Goal: Communication & Community: Answer question/provide support

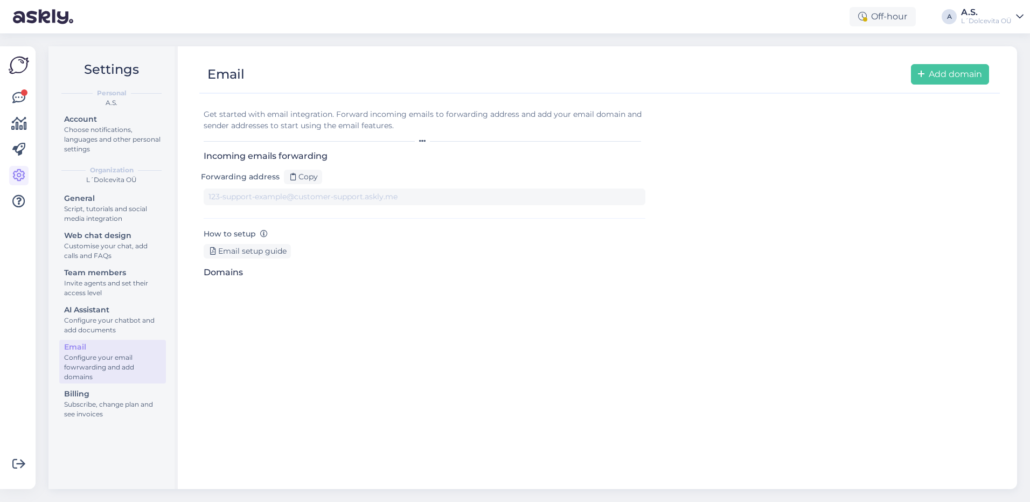
type input "[DOMAIN_NAME][EMAIL_ADDRESS][DOMAIN_NAME]"
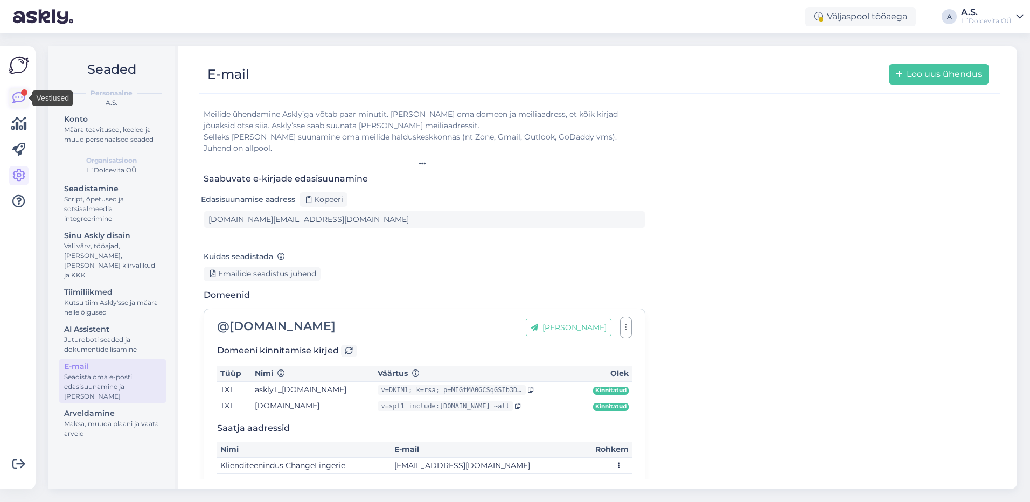
click at [17, 93] on icon at bounding box center [18, 98] width 13 height 13
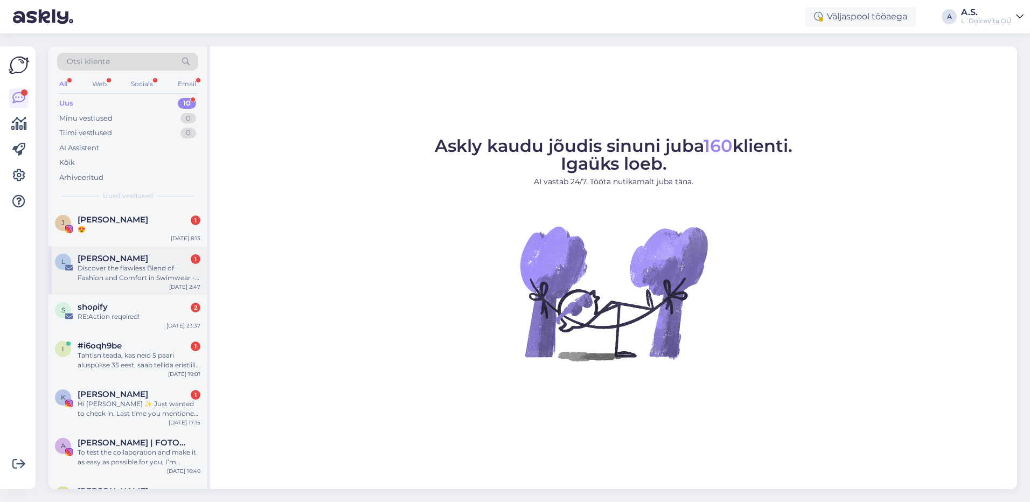
scroll to position [174, 0]
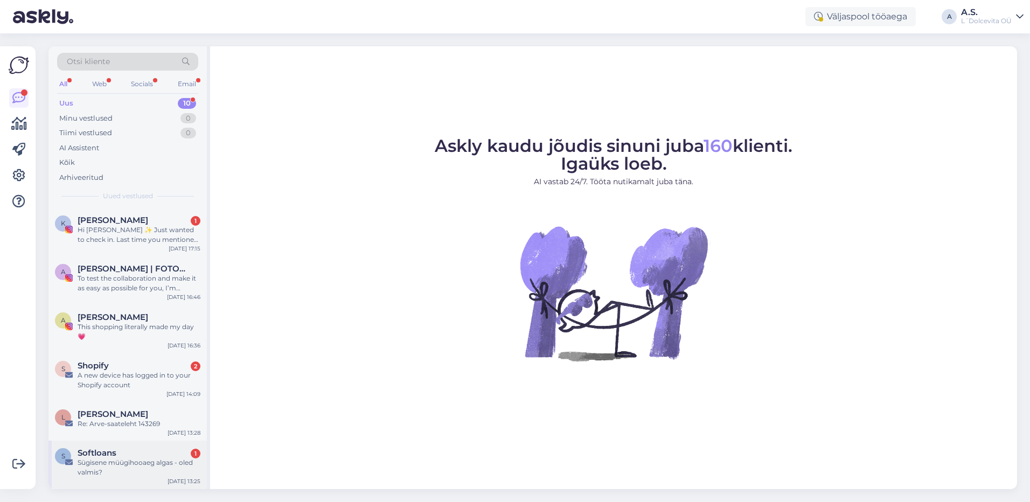
click at [156, 473] on div "Sügisene müügihooaeg algas - oled valmis?" at bounding box center [139, 467] width 123 height 19
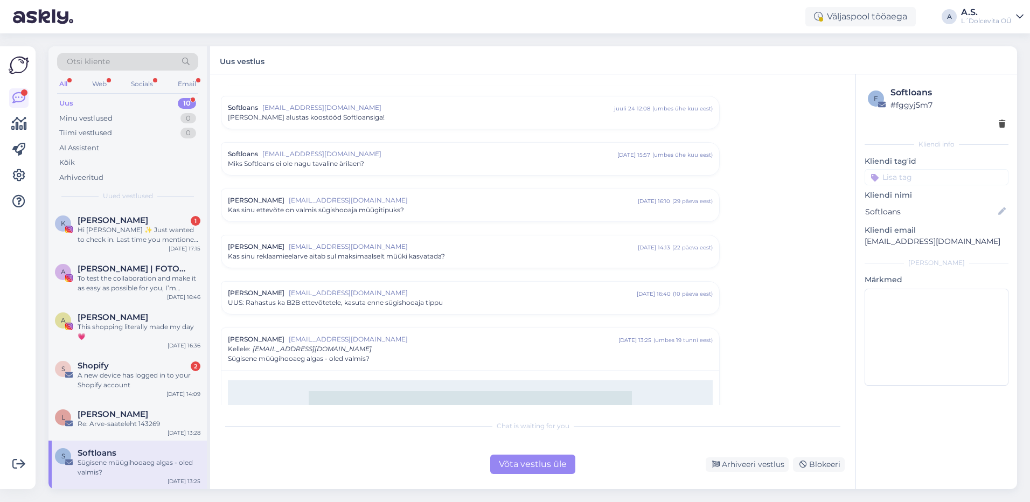
scroll to position [112, 0]
click at [736, 467] on div "Arhiveeri vestlus" at bounding box center [747, 464] width 83 height 15
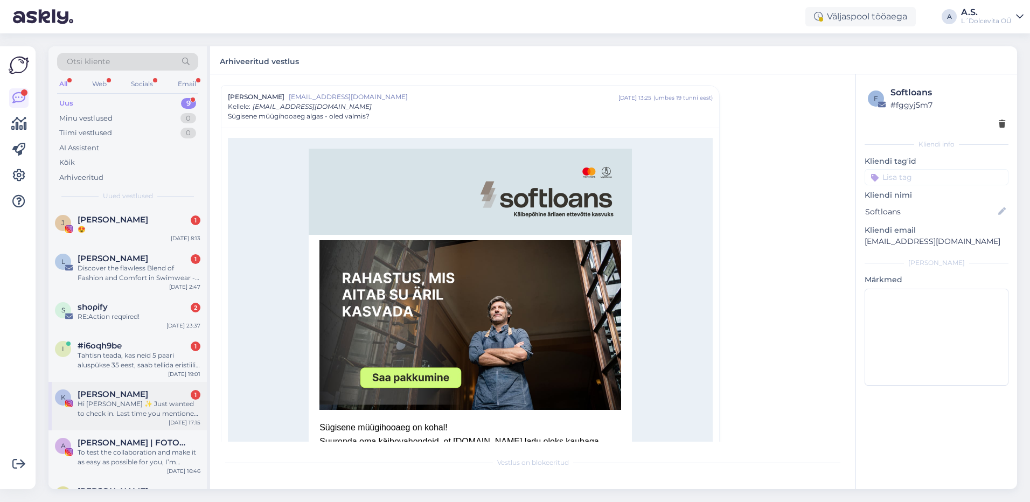
scroll to position [126, 0]
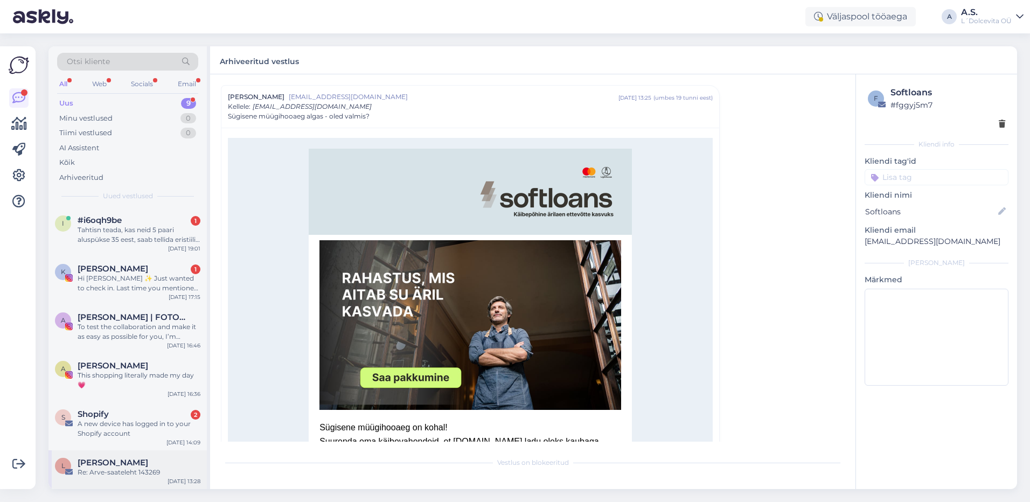
click at [133, 474] on div "Re: Arve-saateleht 143269" at bounding box center [139, 473] width 123 height 10
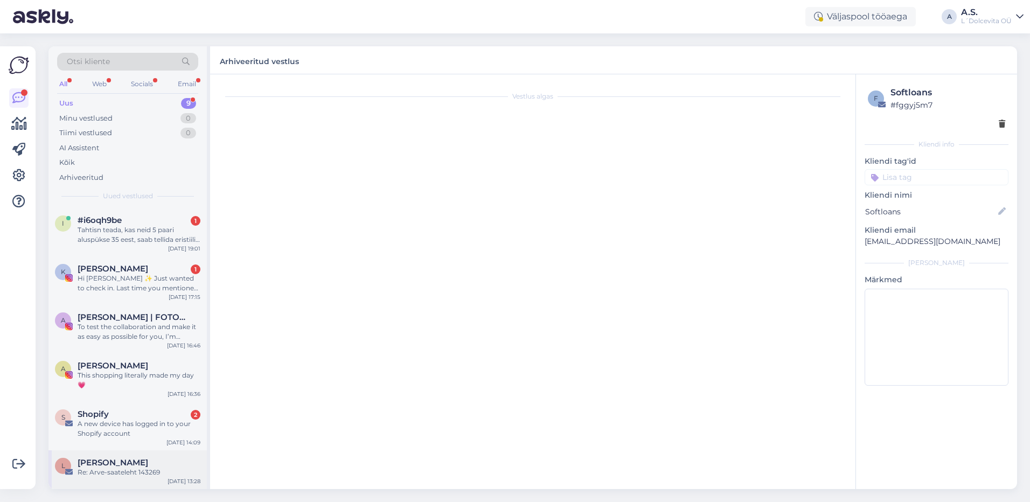
scroll to position [0, 0]
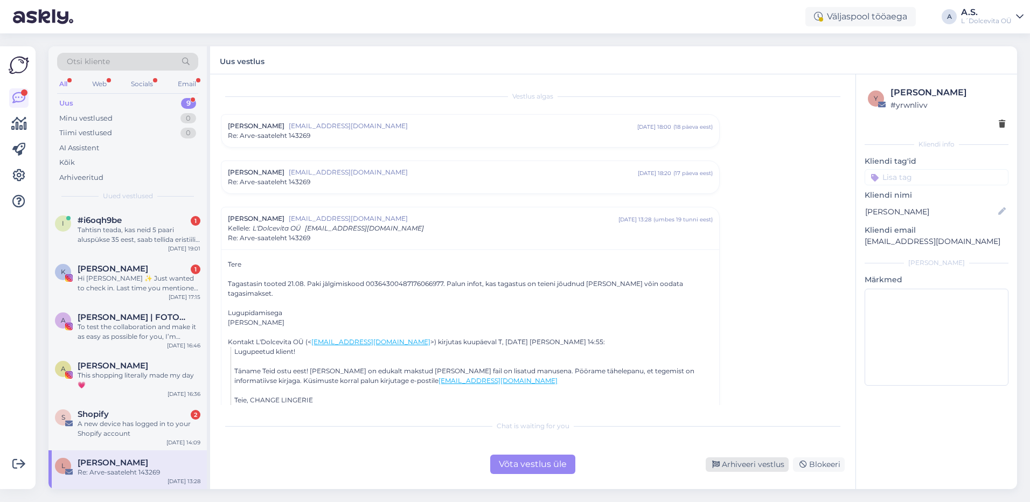
click at [754, 469] on div "Arhiveeri vestlus" at bounding box center [747, 464] width 83 height 15
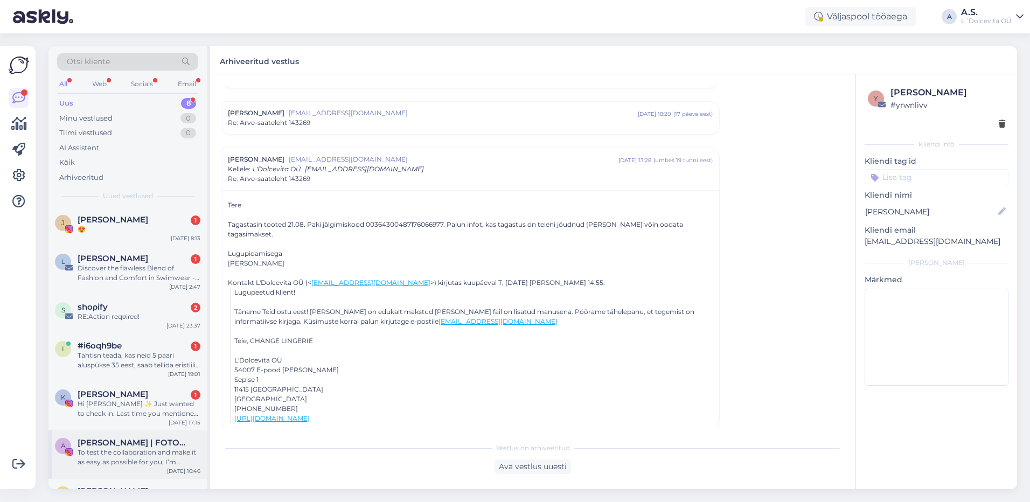
scroll to position [87, 0]
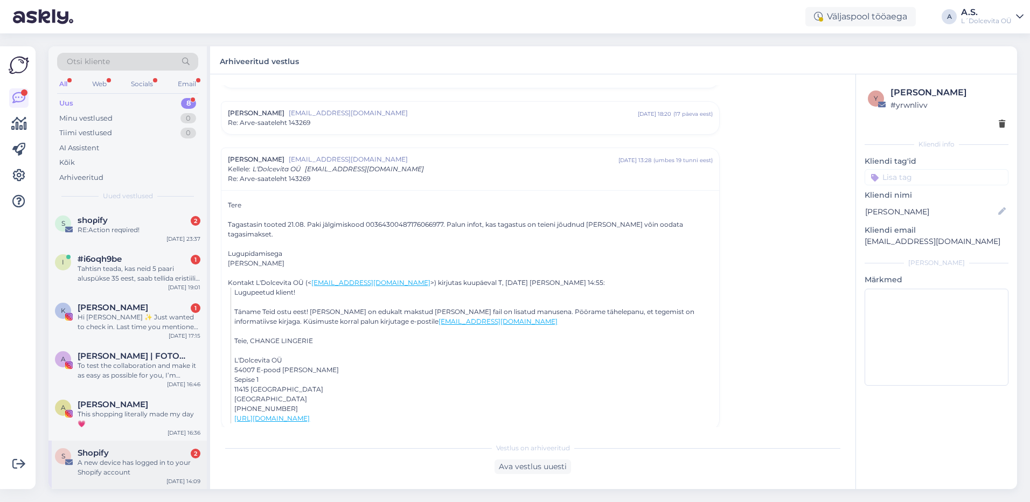
click at [132, 467] on div "A new device has logged in to your Shopify account" at bounding box center [139, 467] width 123 height 19
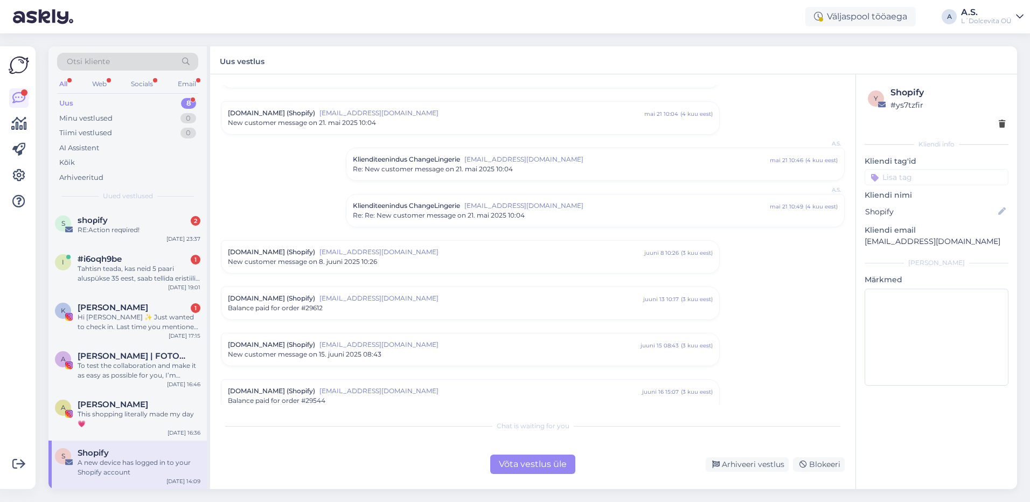
scroll to position [389, 0]
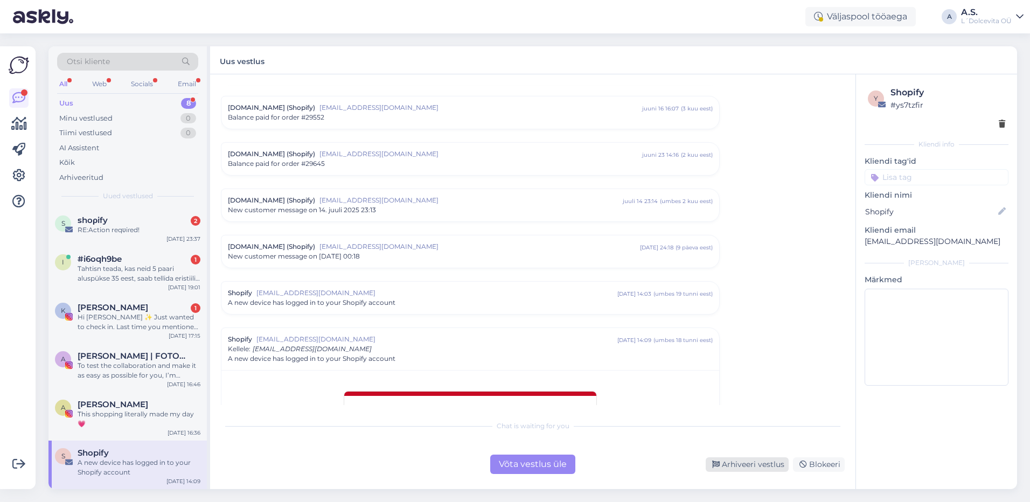
click at [745, 466] on div "Arhiveeri vestlus" at bounding box center [747, 464] width 83 height 15
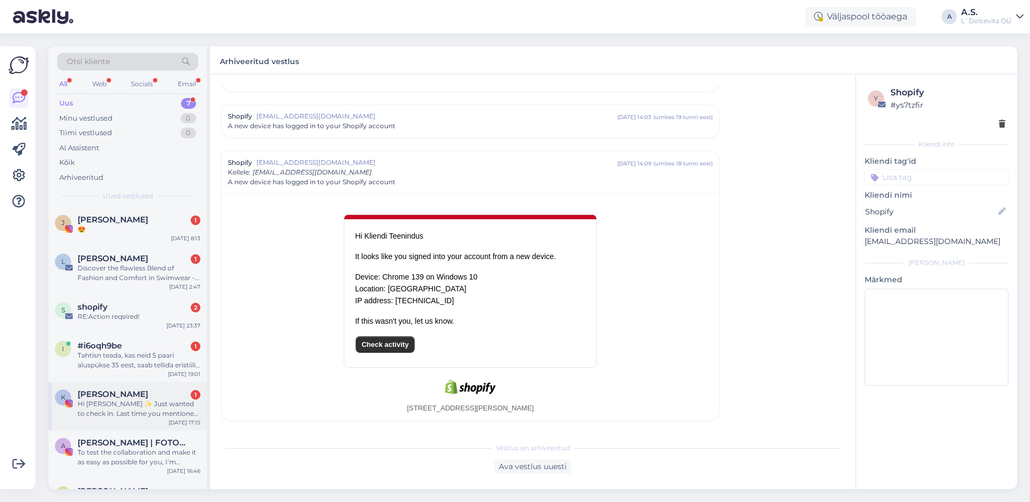
scroll to position [38, 0]
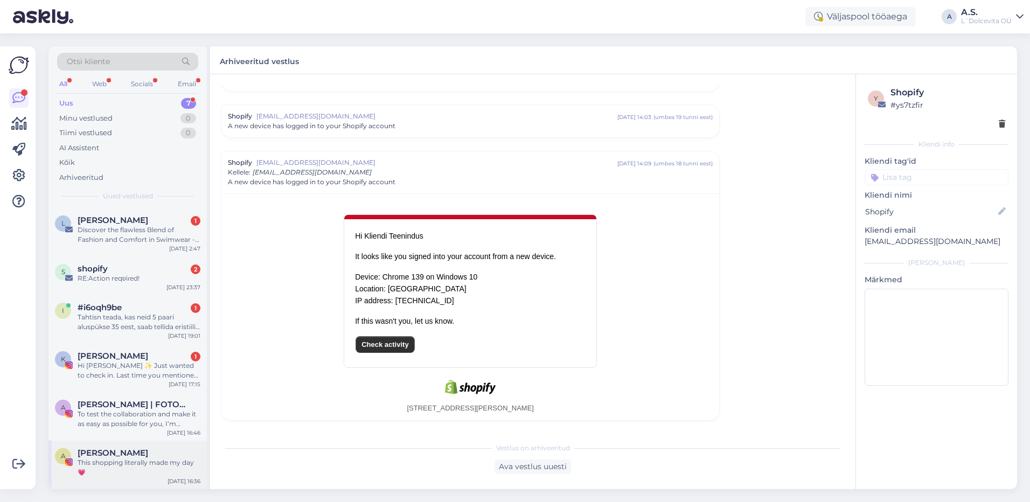
click at [134, 457] on div "[PERSON_NAME]" at bounding box center [139, 453] width 123 height 10
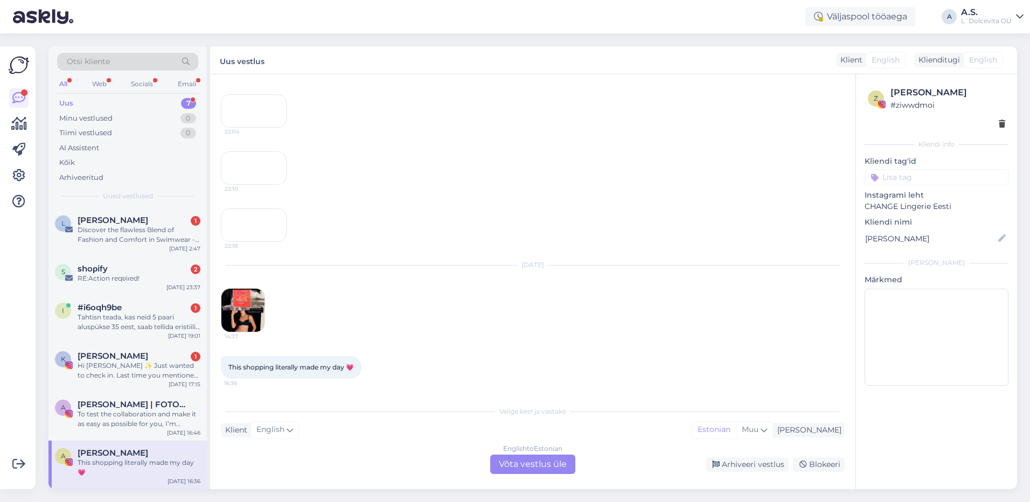
scroll to position [1441, 0]
click at [748, 469] on div "Arhiveeri vestlus" at bounding box center [747, 464] width 83 height 15
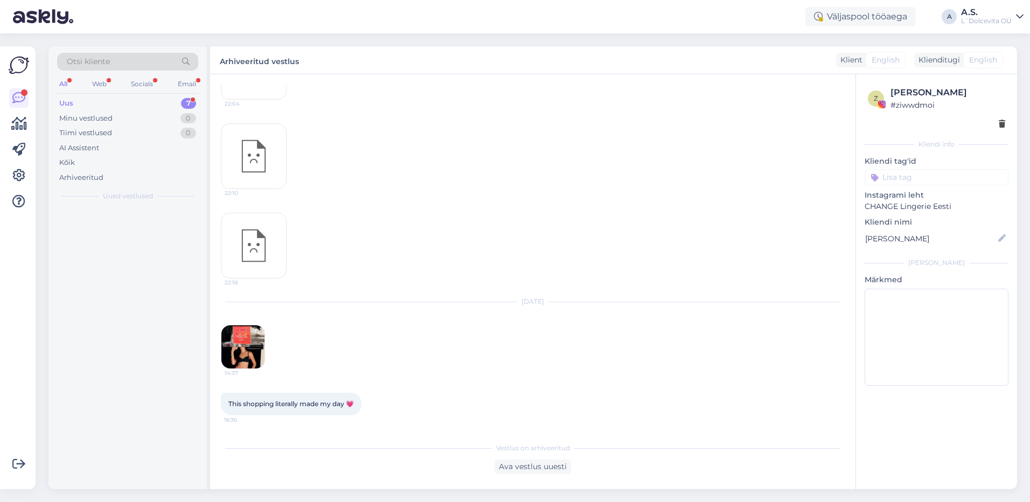
scroll to position [1405, 0]
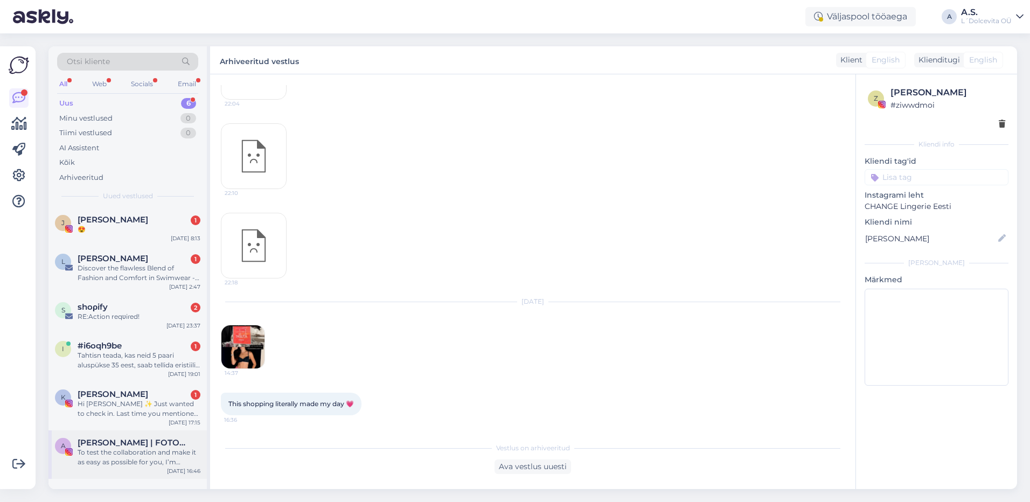
click at [108, 457] on div "To test the collaboration and make it as easy as possible for you, I’m offering…" at bounding box center [139, 457] width 123 height 19
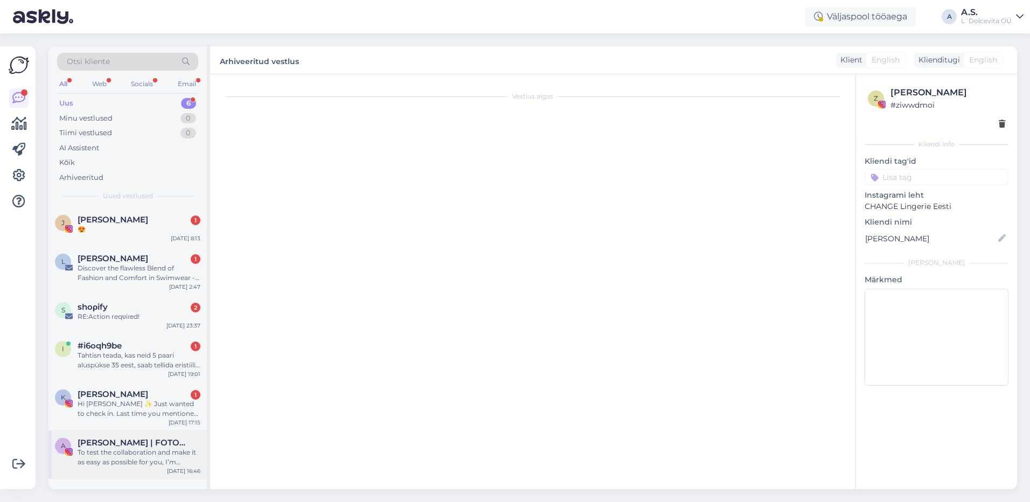
scroll to position [855, 0]
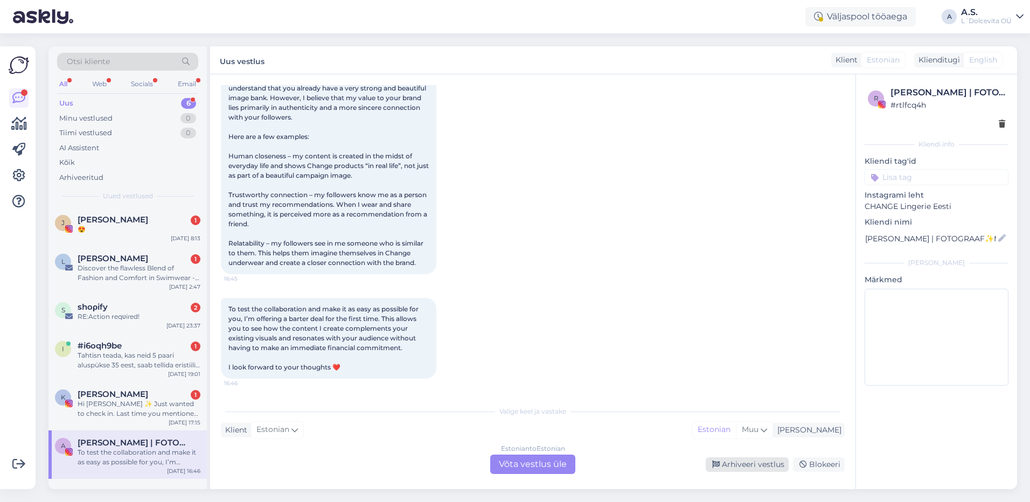
click at [748, 467] on div "Arhiveeri vestlus" at bounding box center [747, 464] width 83 height 15
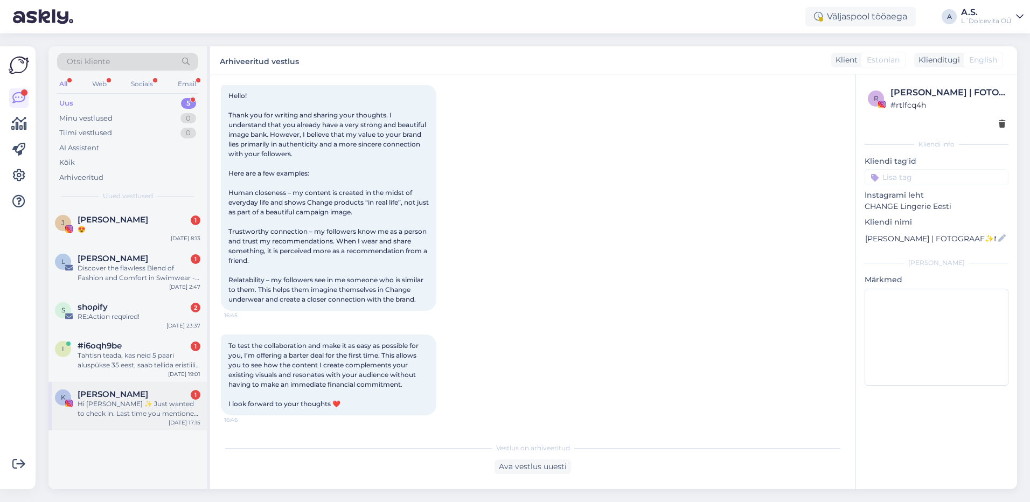
click at [161, 400] on div "Hi [PERSON_NAME] ✨ Just wanted to check in. Last time you mentioned you’d ask t…" at bounding box center [139, 408] width 123 height 19
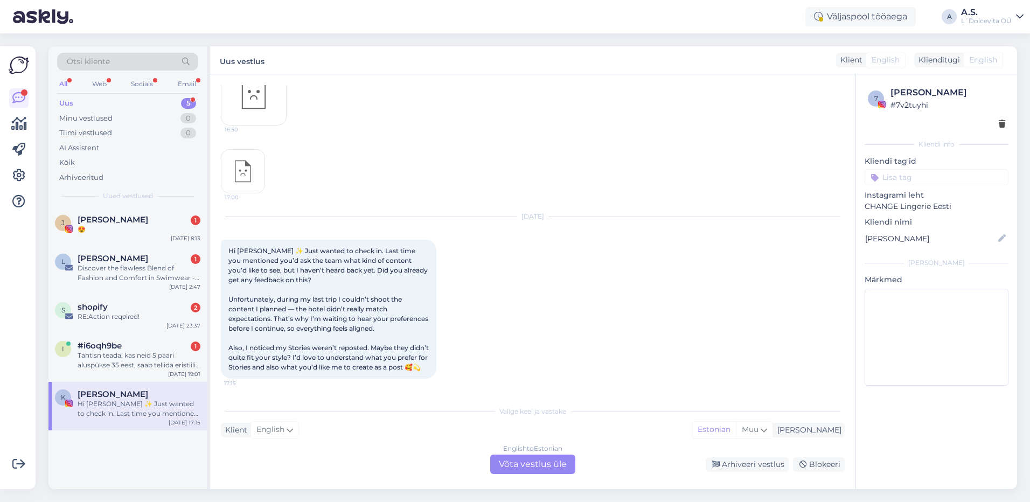
scroll to position [2335, 0]
click at [765, 464] on div "Arhiveeri vestlus" at bounding box center [747, 464] width 83 height 15
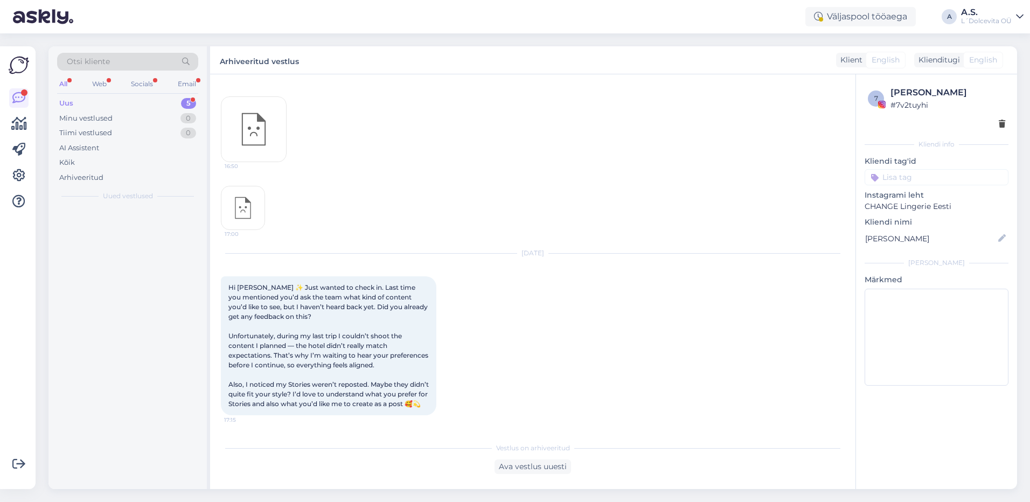
scroll to position [2298, 0]
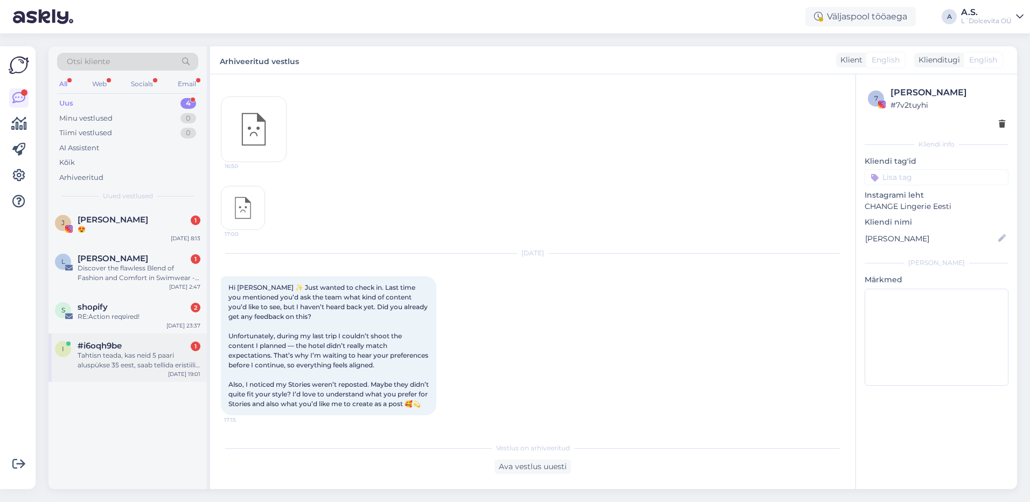
click at [137, 353] on div "Tahtisn teada, kas neid 5 paari aluspükse 35 eest, saab tellida eristiili [PERS…" at bounding box center [139, 360] width 123 height 19
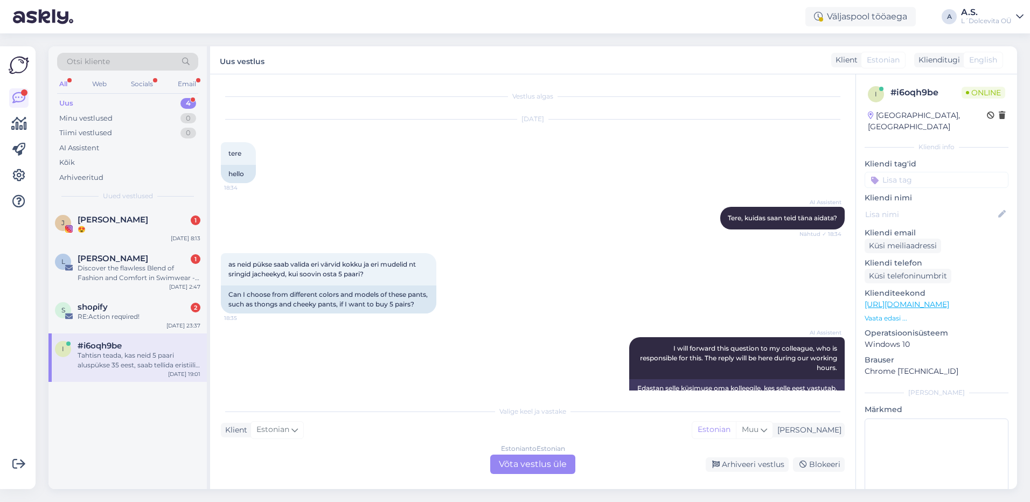
scroll to position [122, 0]
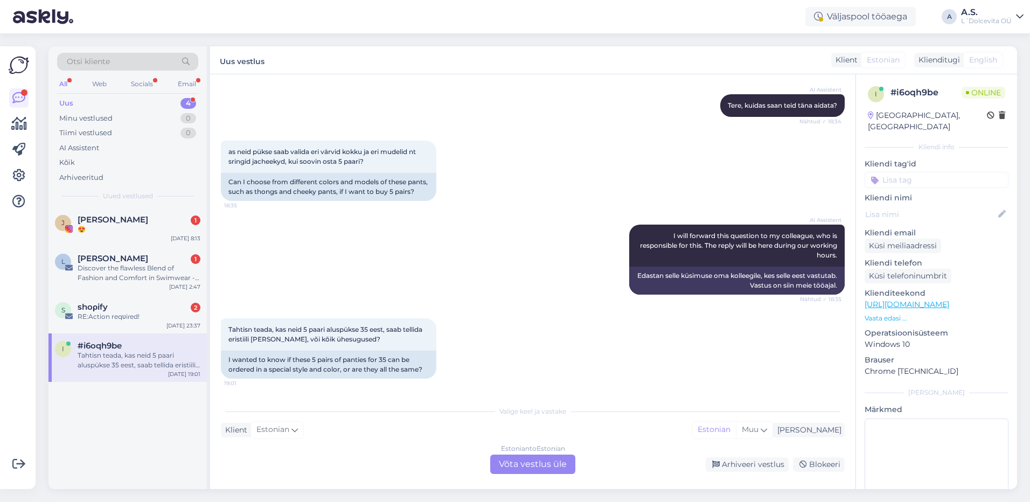
click at [533, 469] on div "Estonian to Estonian Võta vestlus üle" at bounding box center [532, 464] width 85 height 19
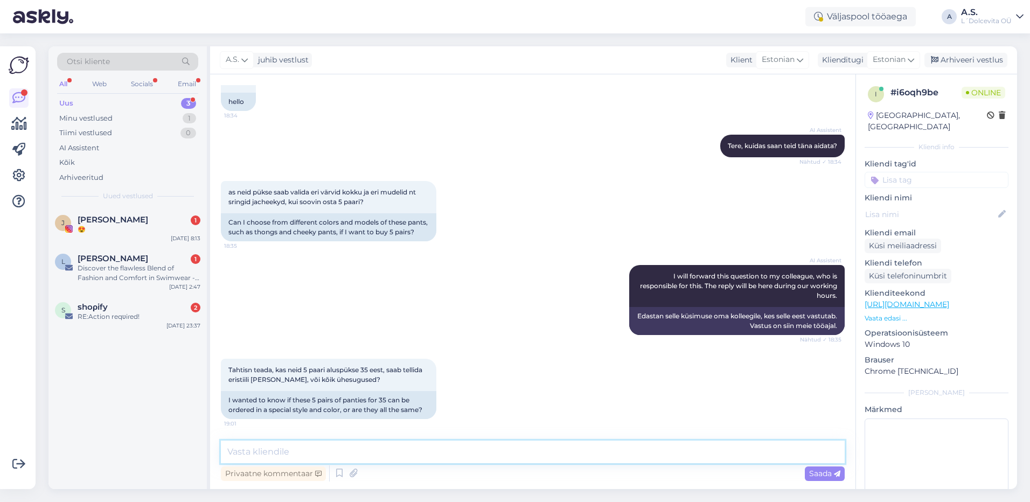
click at [465, 454] on textarea at bounding box center [533, 452] width 624 height 23
type textarea "Tere, 3 paari või 5 paari saab [PERSON_NAME] erinevad värvid ja mudelid."
click at [818, 471] on span "Saada" at bounding box center [824, 474] width 31 height 10
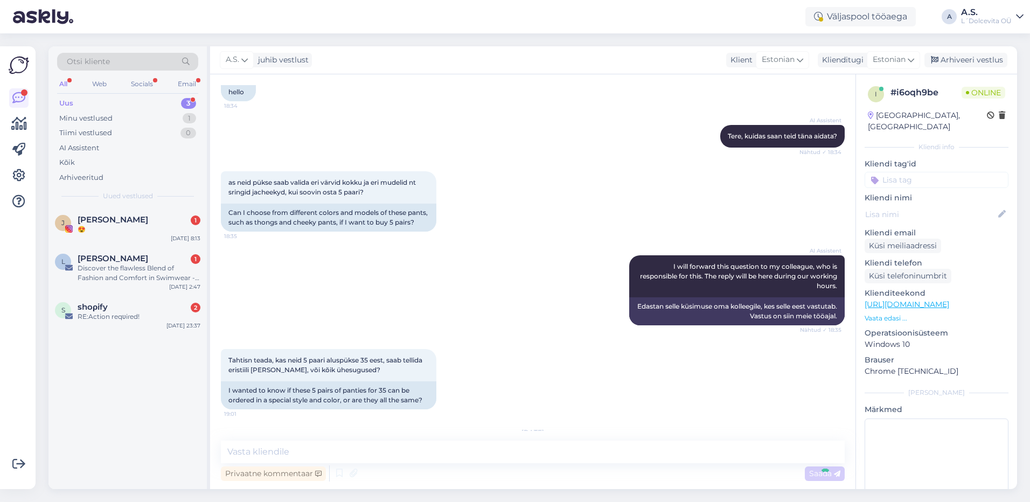
scroll to position [161, 0]
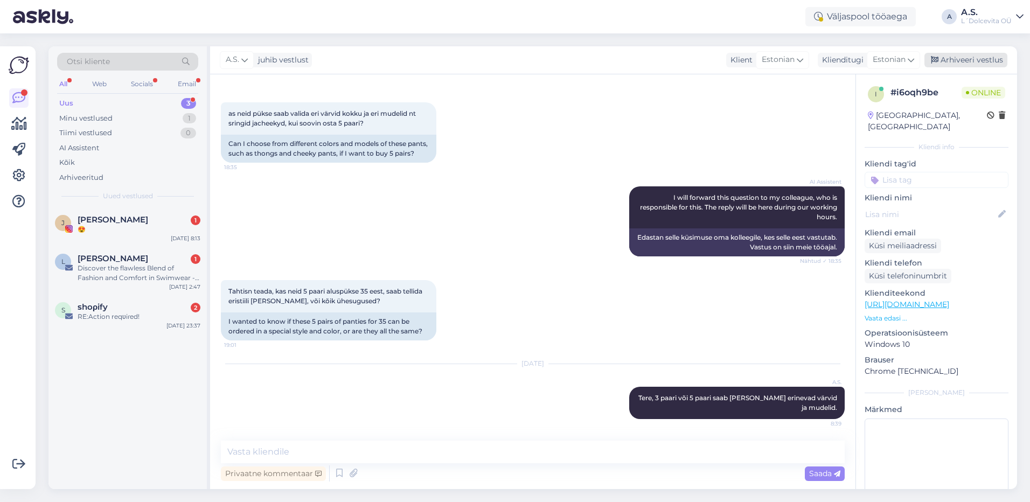
click at [963, 59] on div "Arhiveeri vestlus" at bounding box center [966, 60] width 83 height 15
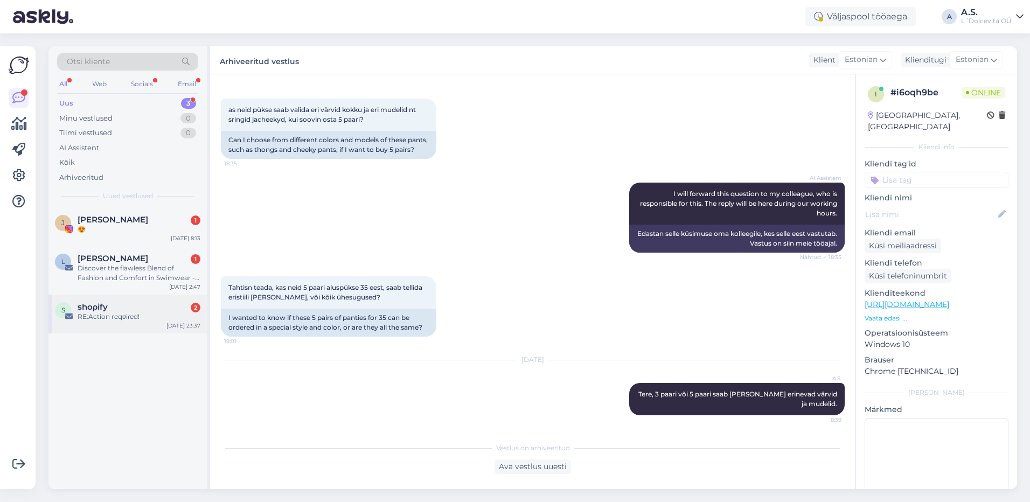
click at [171, 317] on div "RE:Action͏ reqυiɾed͏!" at bounding box center [139, 317] width 123 height 10
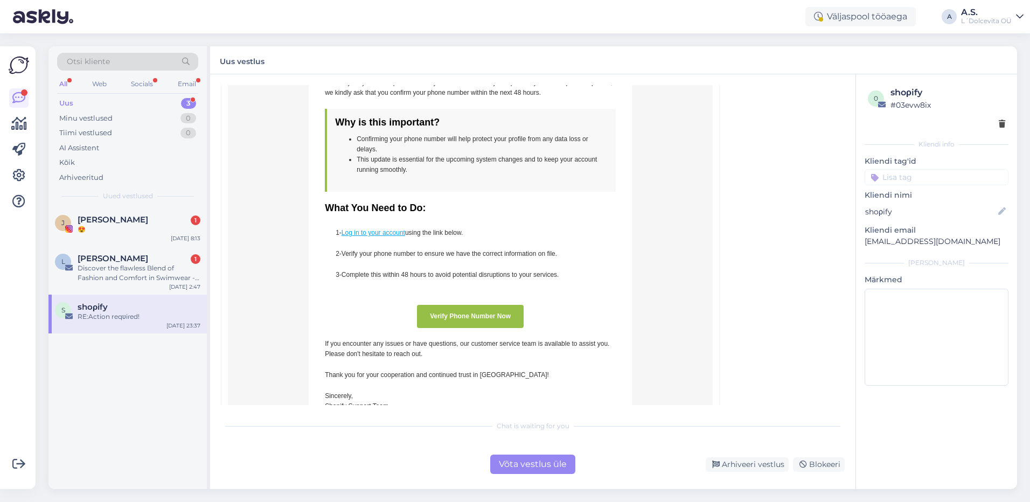
scroll to position [266, 0]
click at [821, 461] on div "Blokeeri" at bounding box center [819, 464] width 52 height 15
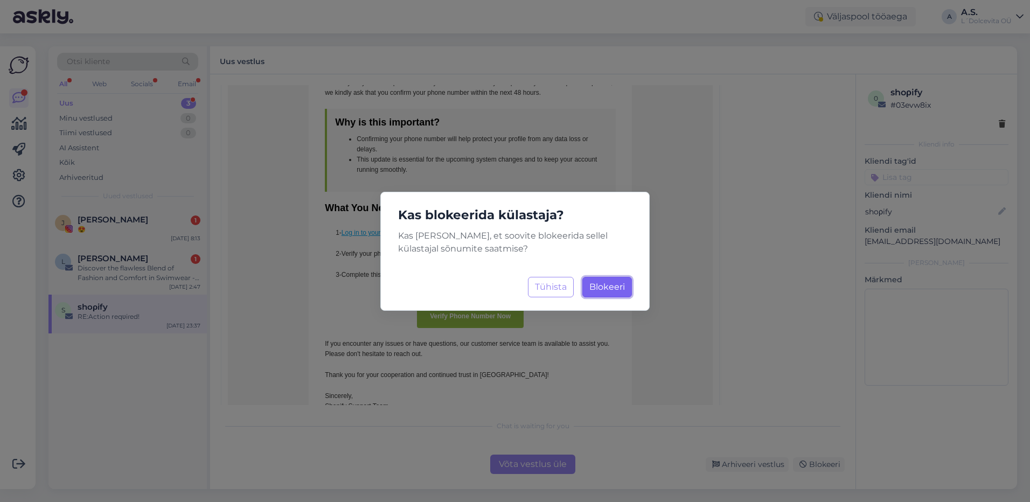
click at [607, 288] on span "Blokeeri" at bounding box center [608, 287] width 36 height 10
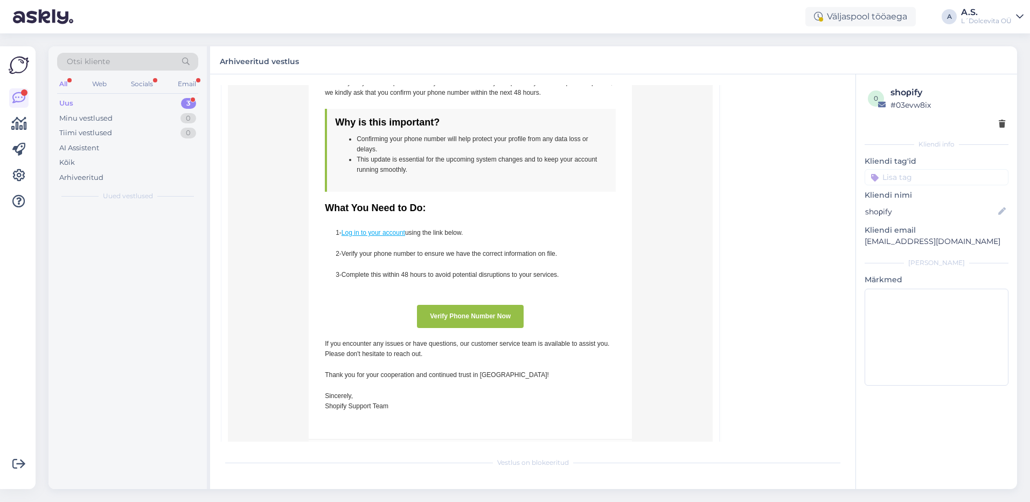
scroll to position [75, 0]
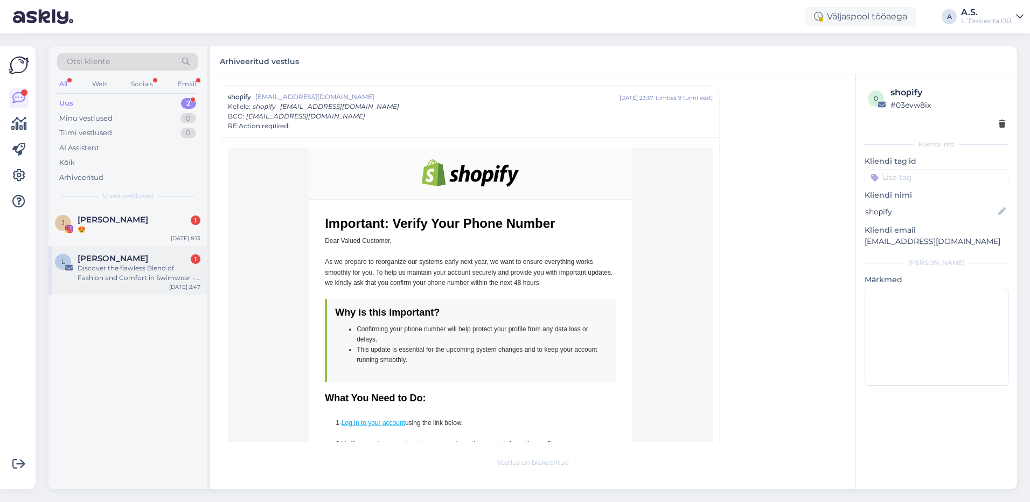
click at [120, 285] on div "L [PERSON_NAME] 1 Discover the flawless Blend of Fashion and Comfort in Swimwea…" at bounding box center [127, 270] width 158 height 48
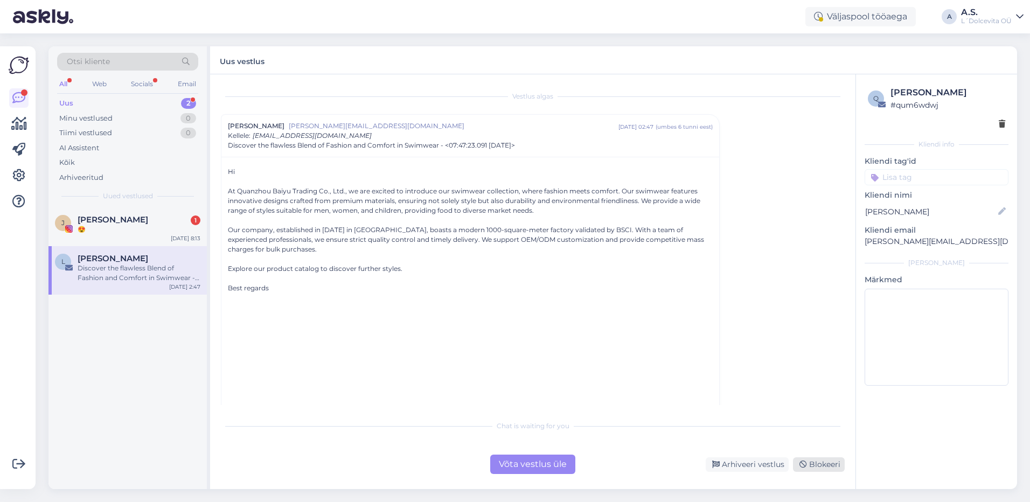
click at [823, 469] on div "Blokeeri" at bounding box center [819, 464] width 52 height 15
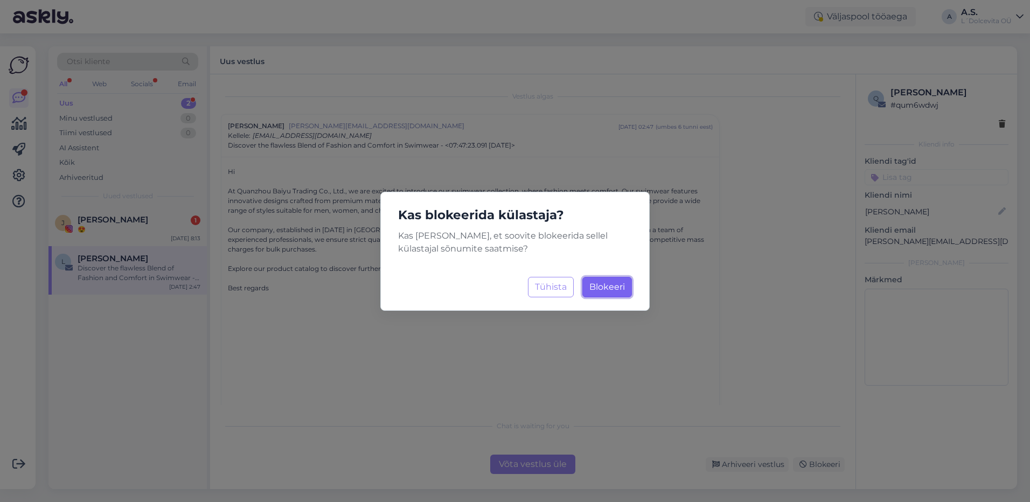
click at [609, 280] on button "Blokeeri Laadimine..." at bounding box center [608, 287] width 50 height 20
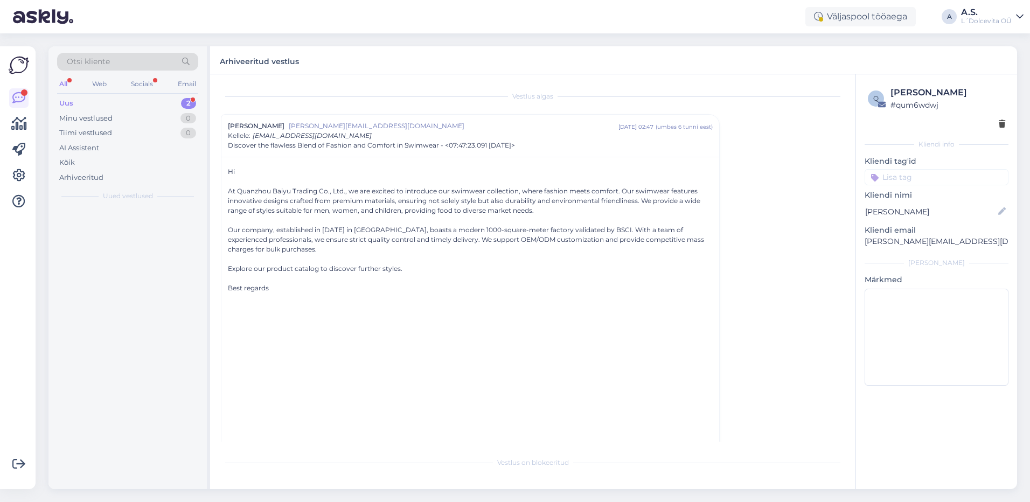
scroll to position [29, 0]
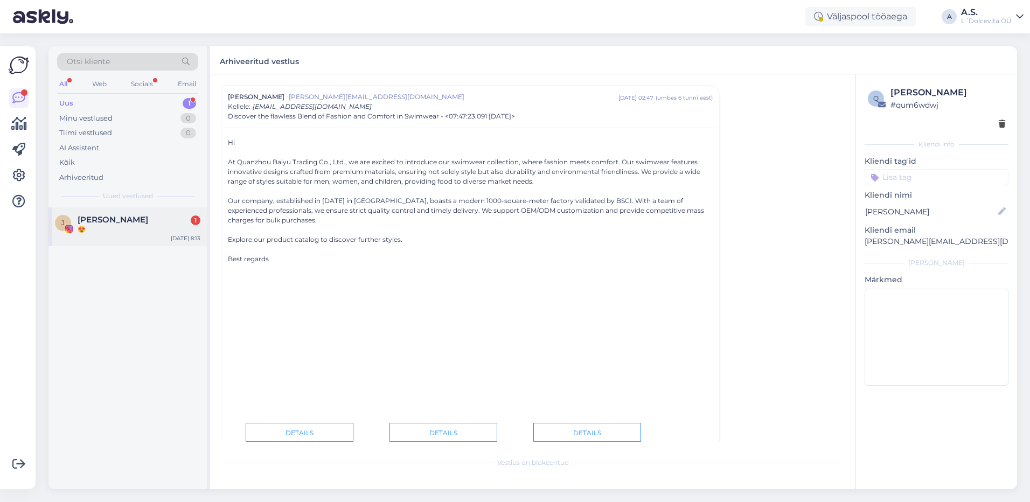
click at [134, 218] on div "[PERSON_NAME] 1" at bounding box center [139, 220] width 123 height 10
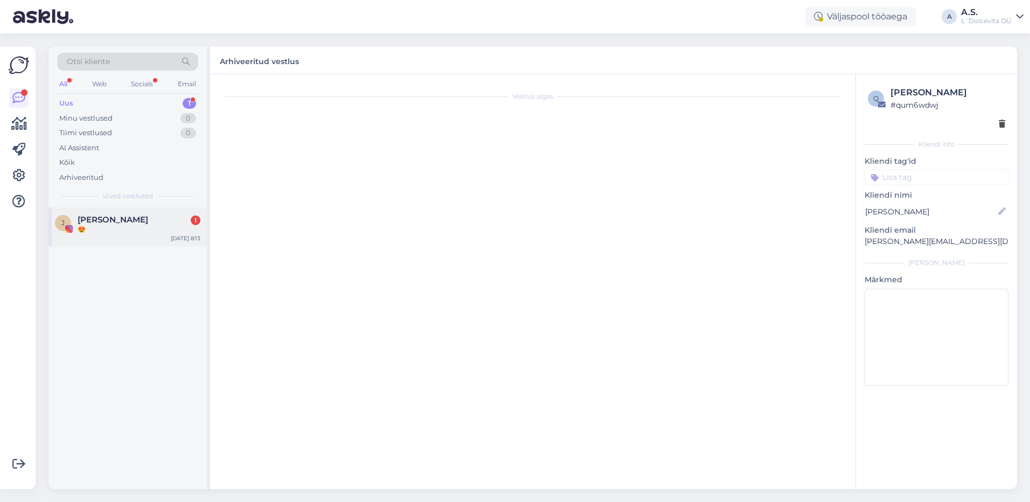
scroll to position [0, 0]
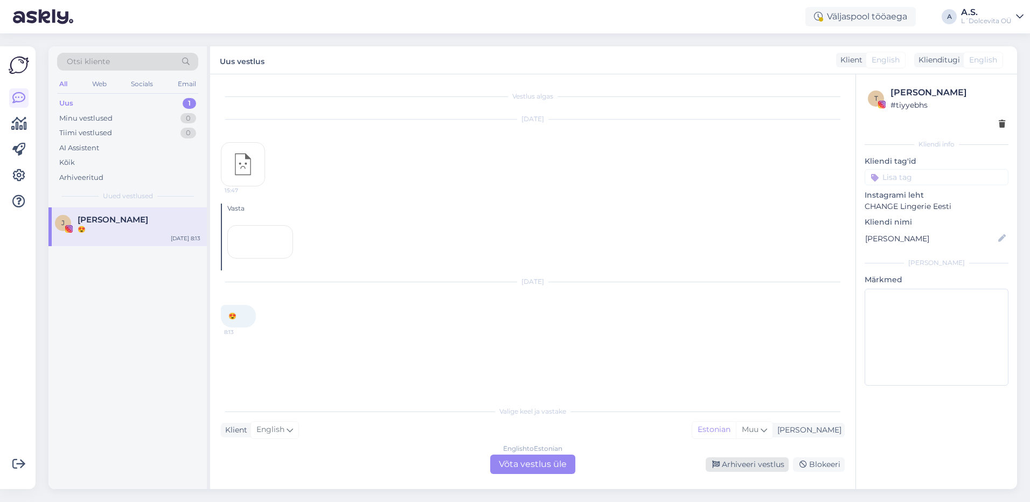
click at [737, 467] on div "Arhiveeri vestlus" at bounding box center [747, 464] width 83 height 15
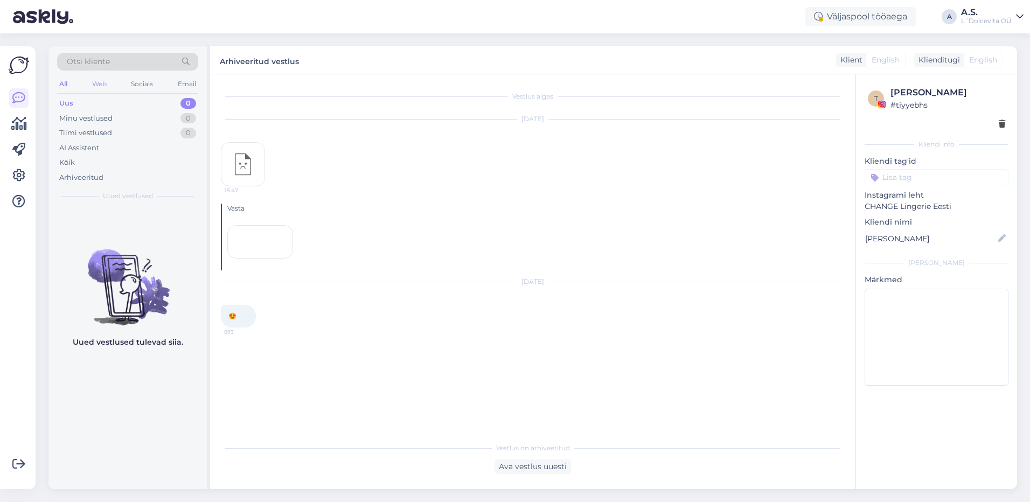
click at [98, 84] on div "Web" at bounding box center [99, 84] width 19 height 14
click at [138, 81] on div "Socials" at bounding box center [142, 84] width 26 height 14
click at [192, 86] on div "Email" at bounding box center [187, 84] width 23 height 14
click at [60, 84] on div "All" at bounding box center [63, 84] width 12 height 14
